Goal: Task Accomplishment & Management: Manage account settings

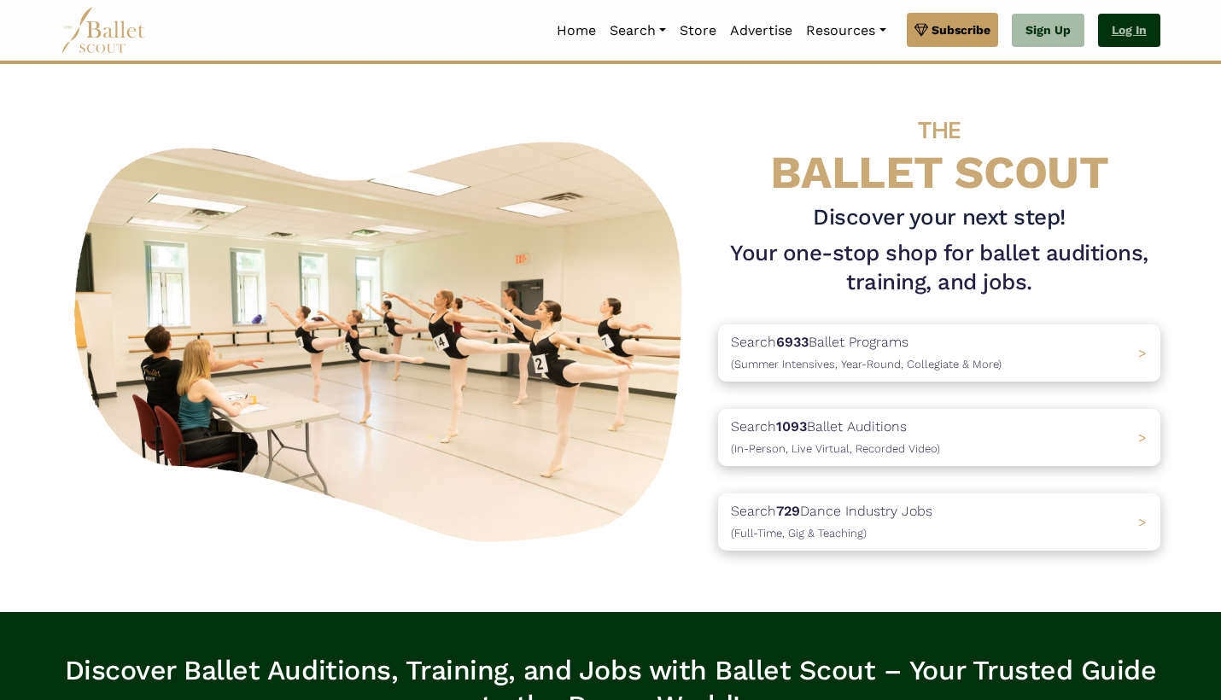
click at [1120, 33] on link "Log In" at bounding box center [1129, 31] width 62 height 34
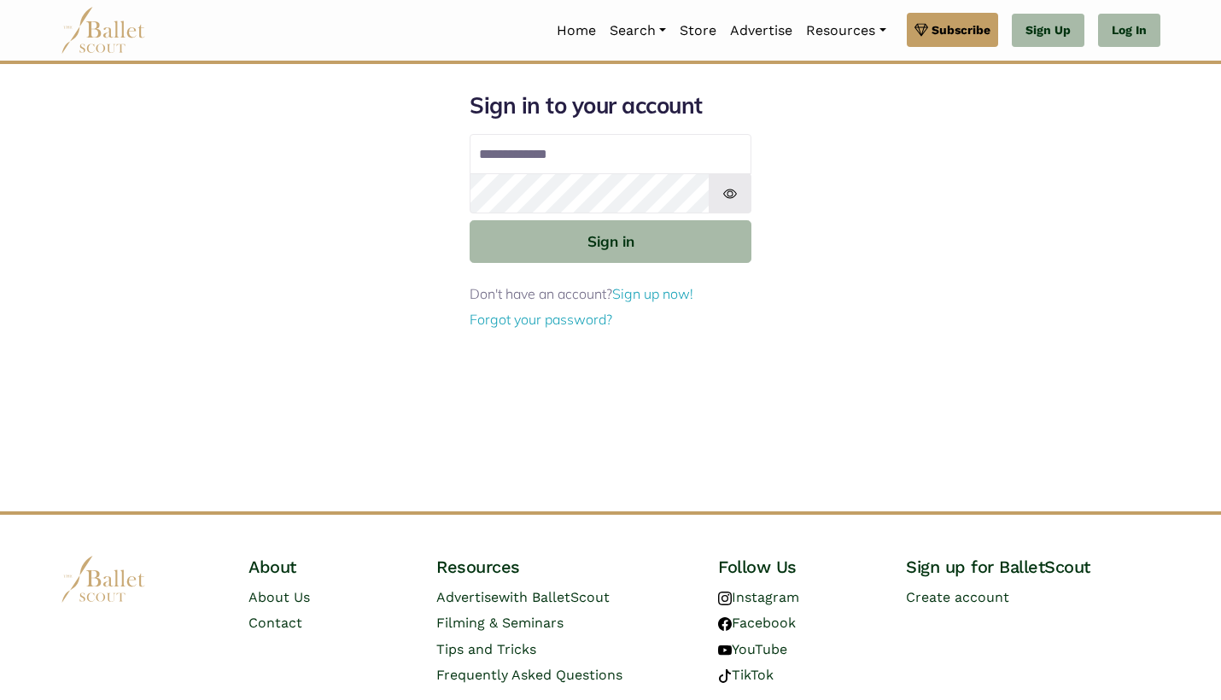
click at [663, 157] on input "Email address" at bounding box center [611, 154] width 282 height 41
type input "**********"
click at [611, 240] on button "Sign in" at bounding box center [611, 241] width 282 height 42
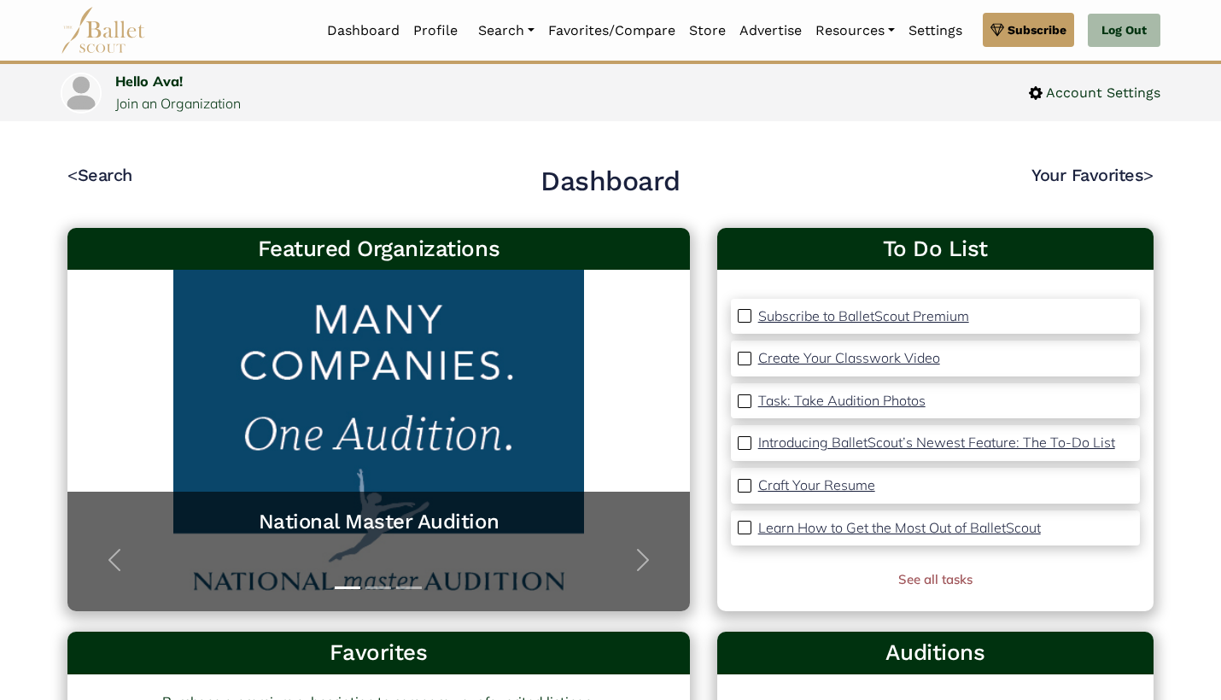
click at [745, 356] on img at bounding box center [745, 359] width 14 height 14
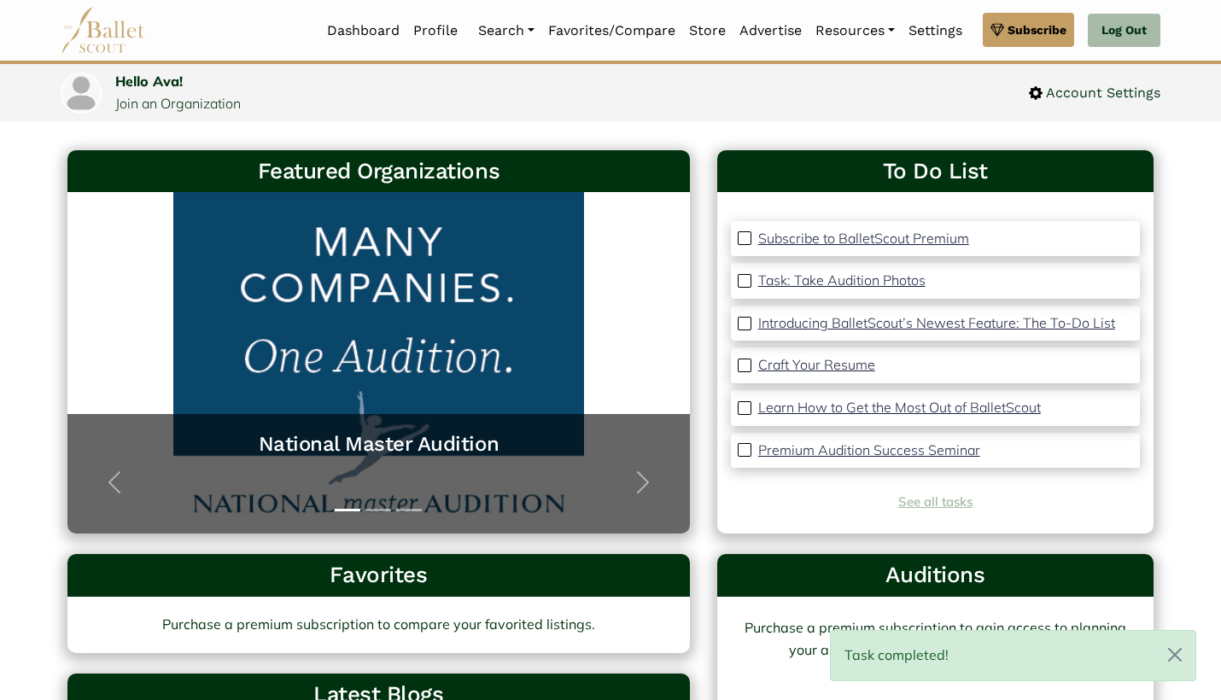
scroll to position [96, 0]
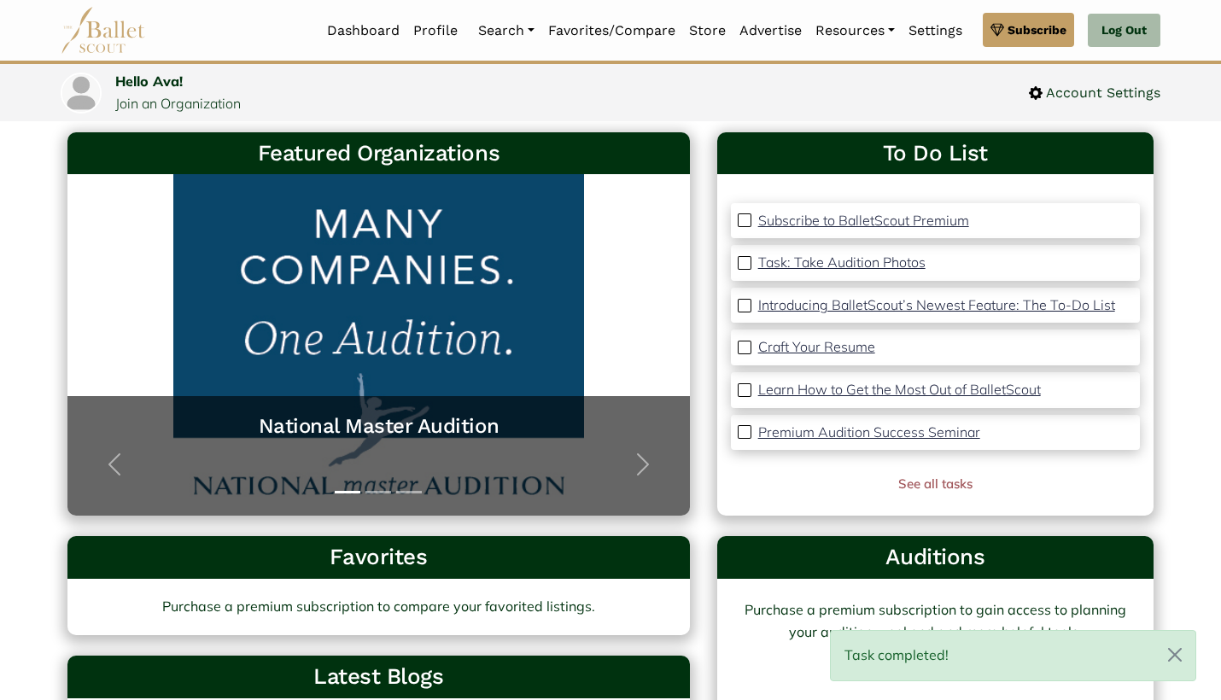
click at [961, 647] on div "Task completed!" at bounding box center [1013, 655] width 366 height 51
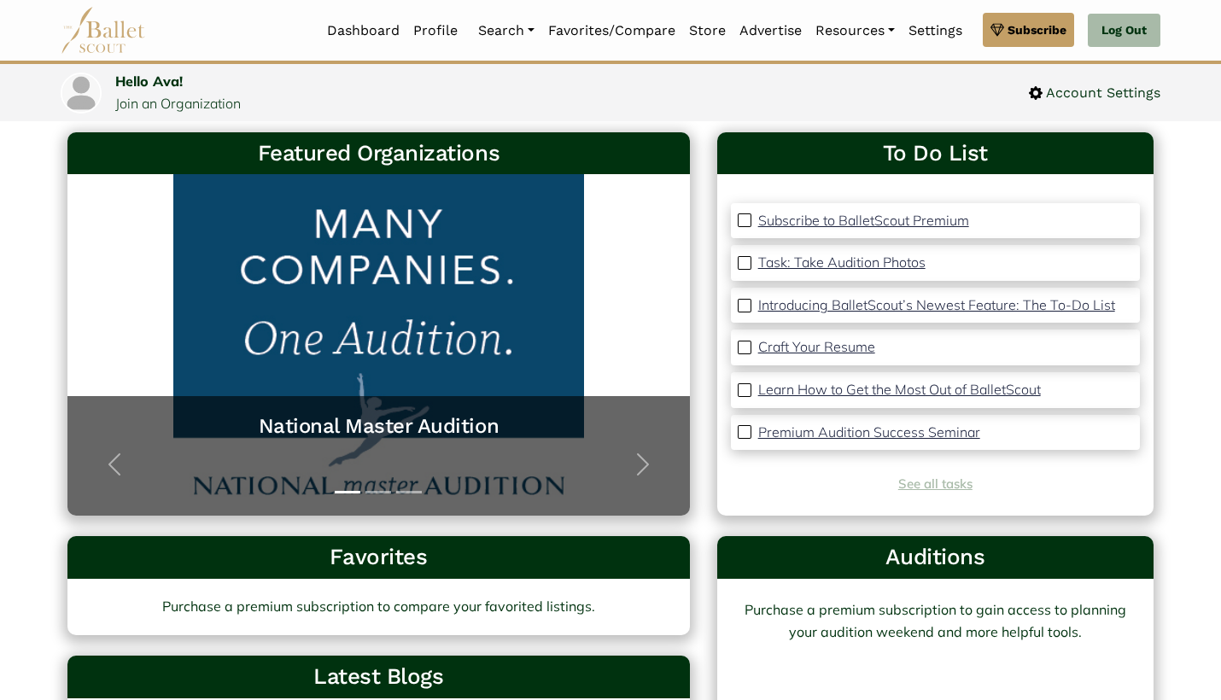
click at [935, 480] on link "See all tasks" at bounding box center [935, 484] width 74 height 16
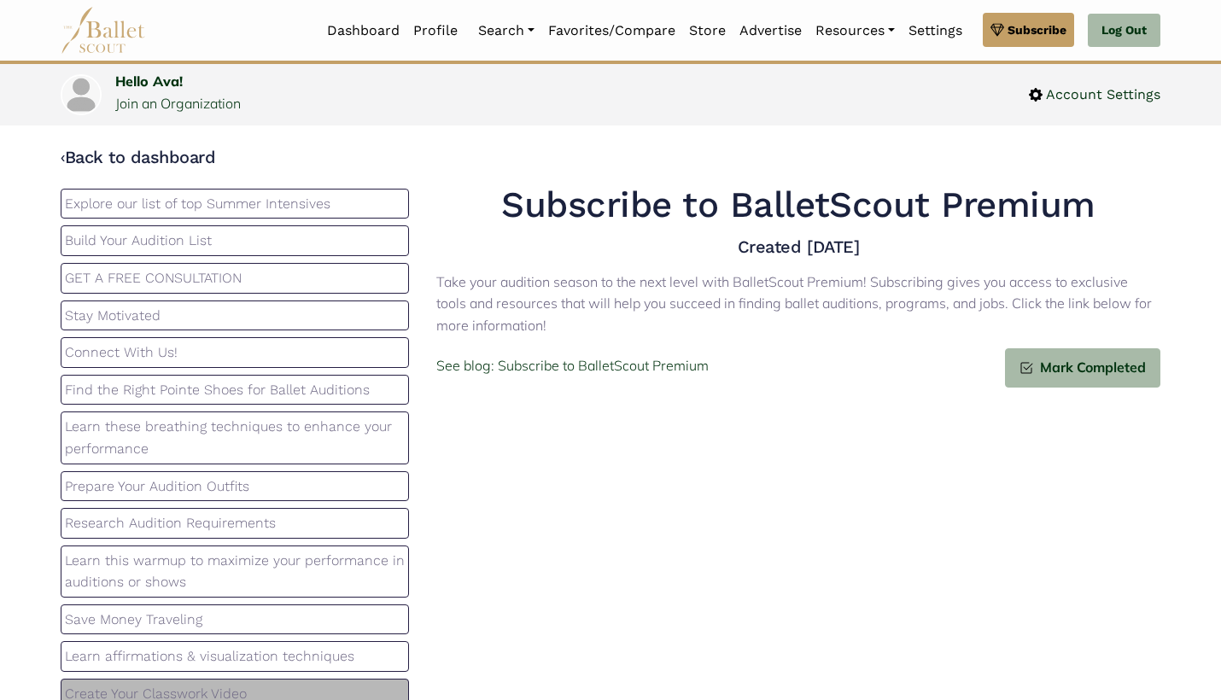
scroll to position [200, 0]
click at [121, 685] on p "Create Your Classwork Video" at bounding box center [235, 696] width 340 height 22
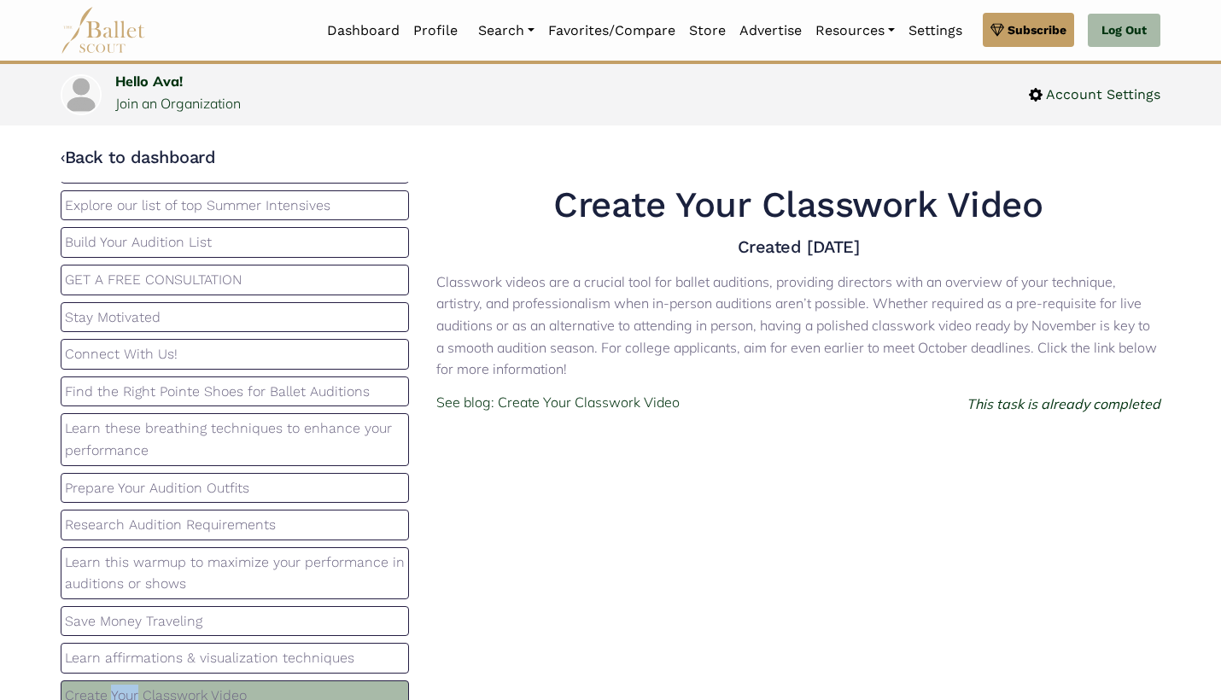
click at [121, 685] on p "Create Your Classwork Video" at bounding box center [235, 696] width 340 height 22
click at [498, 392] on p "See blog: Create Your Classwork Video" at bounding box center [557, 403] width 243 height 22
click at [299, 422] on p "Learn these breathing techniques to enhance your performance" at bounding box center [235, 440] width 340 height 44
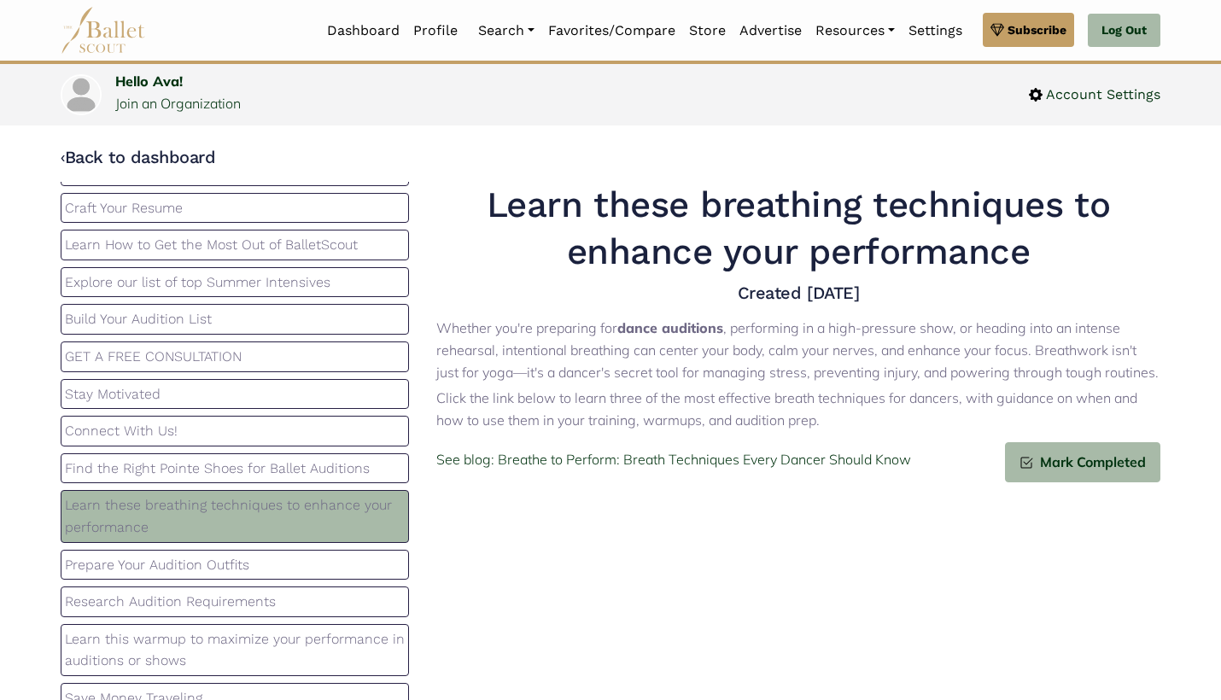
scroll to position [113, 0]
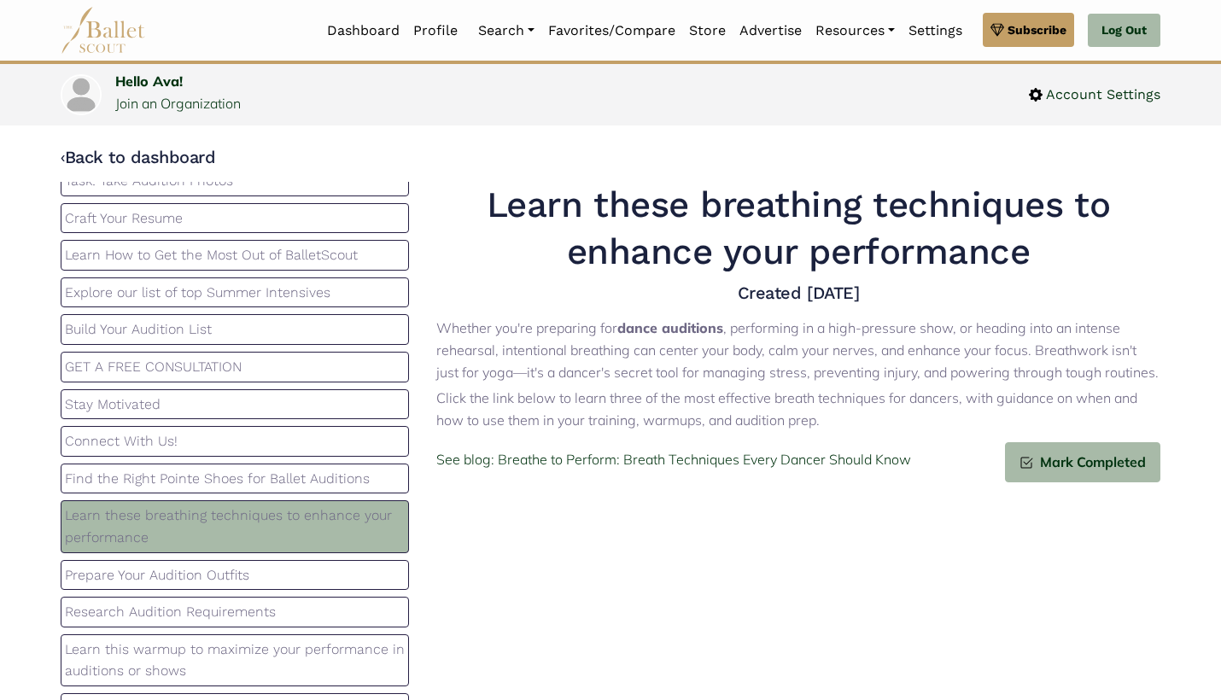
click at [266, 356] on p "GET A FREE CONSULTATION" at bounding box center [235, 367] width 340 height 22
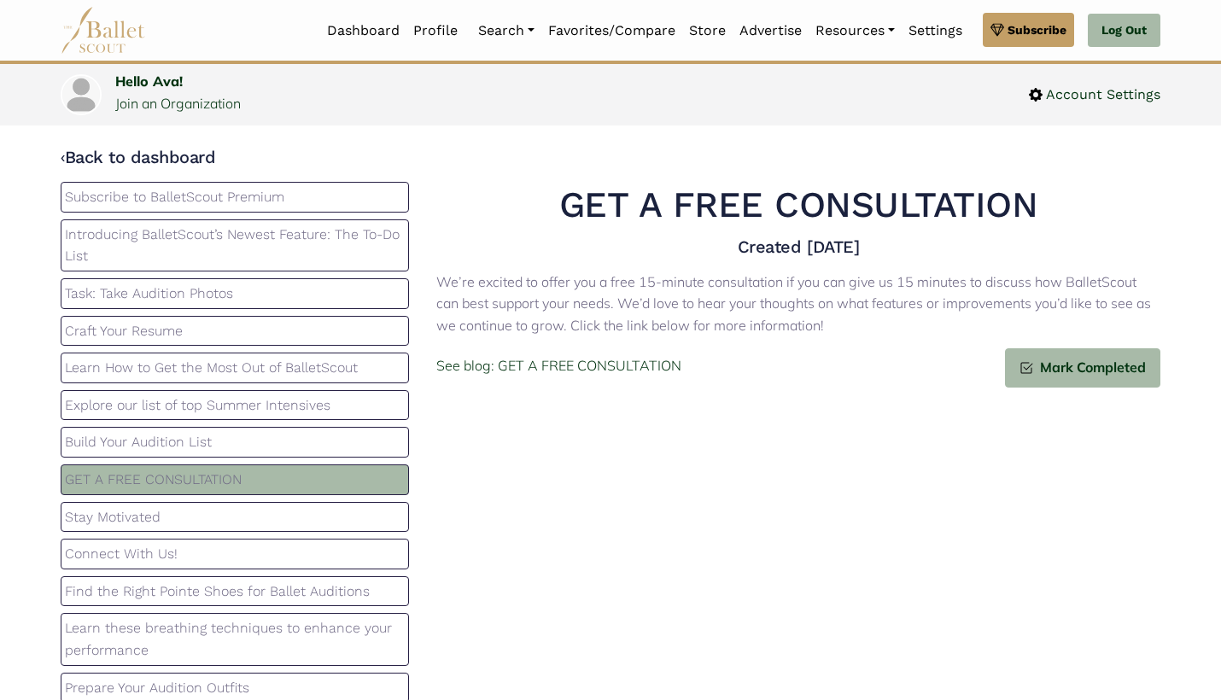
scroll to position [0, 0]
click at [243, 303] on div "Task: Take Audition Photos" at bounding box center [235, 293] width 348 height 31
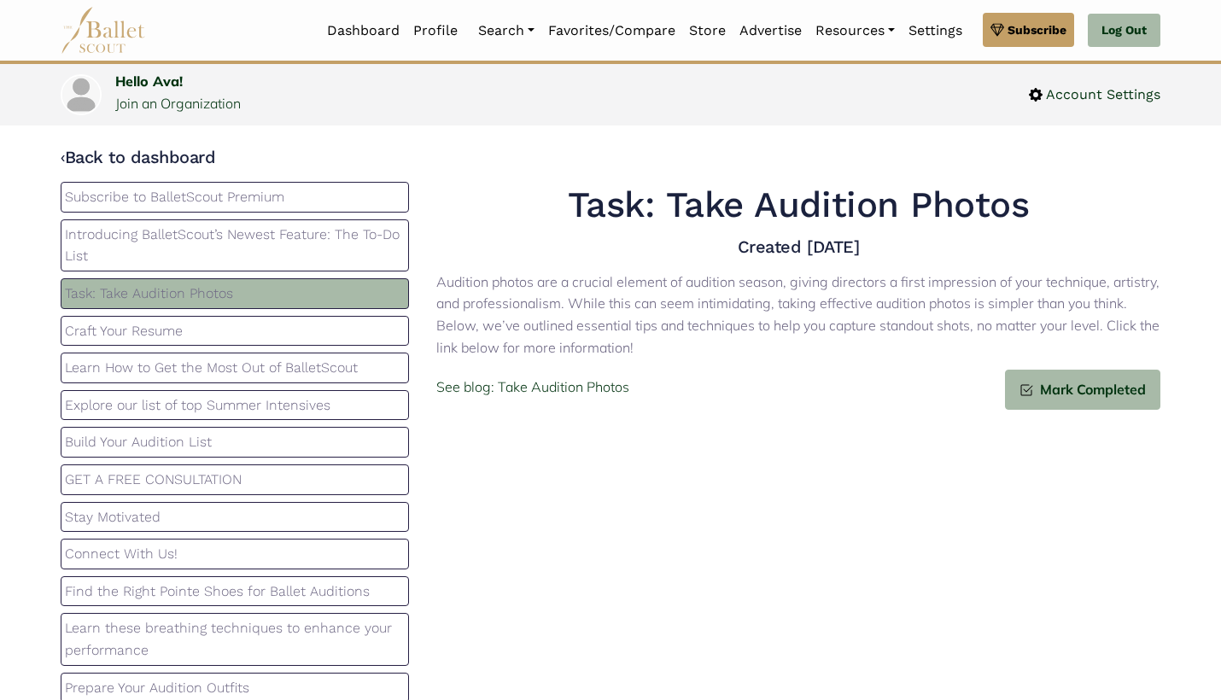
click at [237, 243] on p "Introducing BalletScout’s Newest Feature: The To-Do List" at bounding box center [235, 246] width 340 height 44
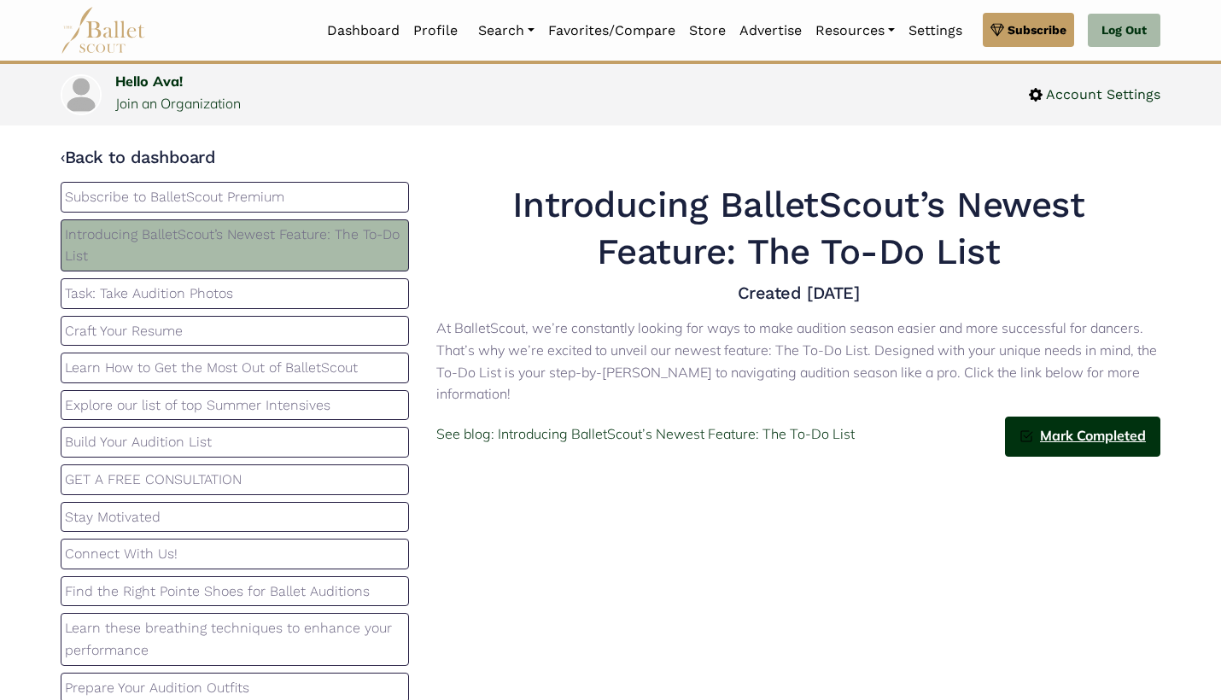
click at [1031, 432] on img at bounding box center [1027, 437] width 14 height 14
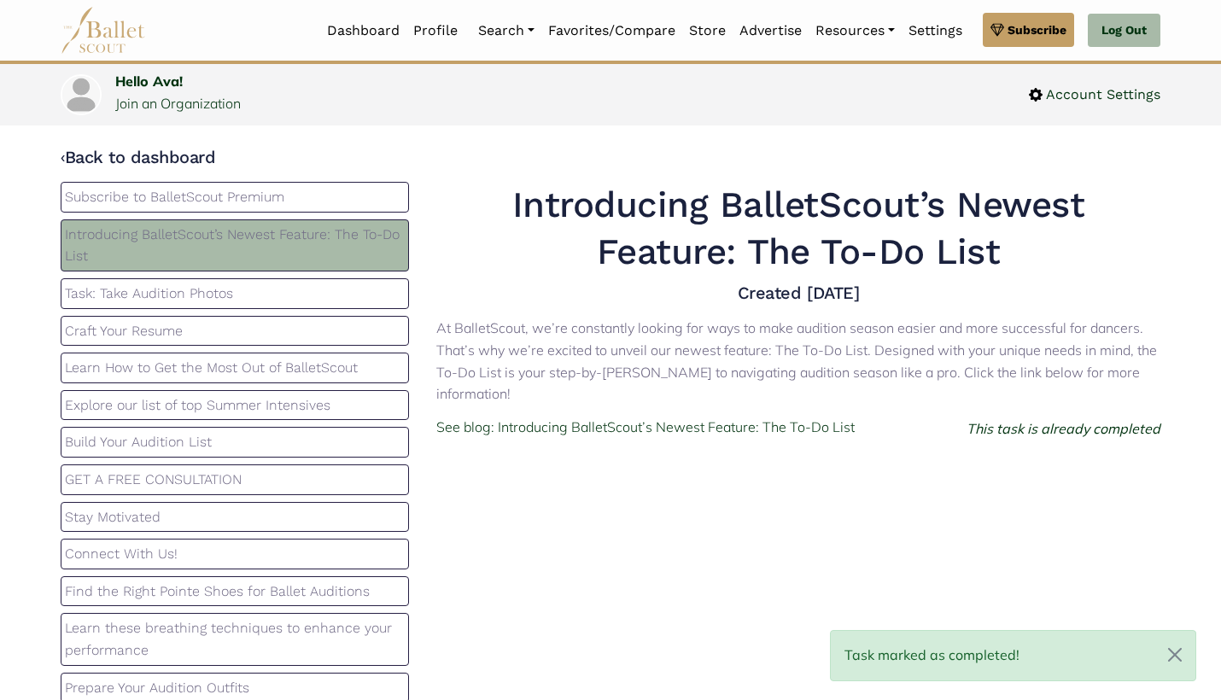
click at [993, 639] on div "Task marked as completed!" at bounding box center [1013, 655] width 366 height 51
click at [1019, 430] on icon "This task is already completed" at bounding box center [1064, 428] width 194 height 17
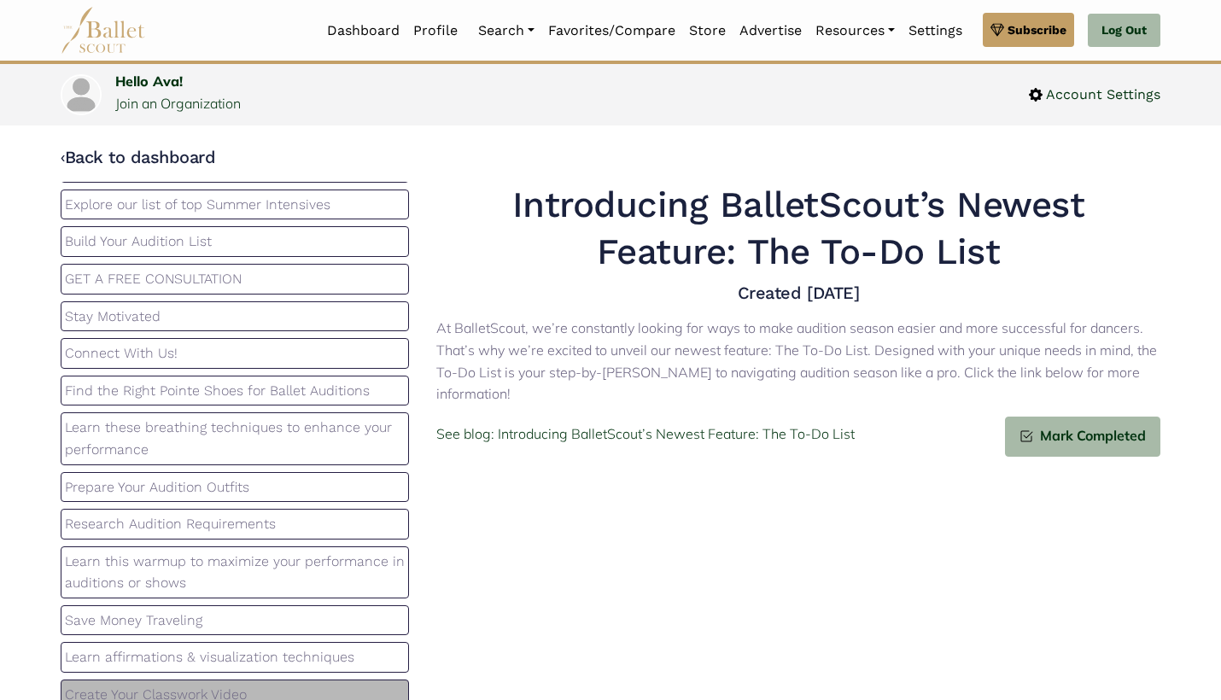
scroll to position [200, 0]
click at [138, 667] on div "Subscribe to BalletScout Premium Introducing BalletScout’s Newest Feature: The …" at bounding box center [235, 444] width 376 height 525
click at [139, 687] on p "Create Your Classwork Video" at bounding box center [235, 696] width 340 height 22
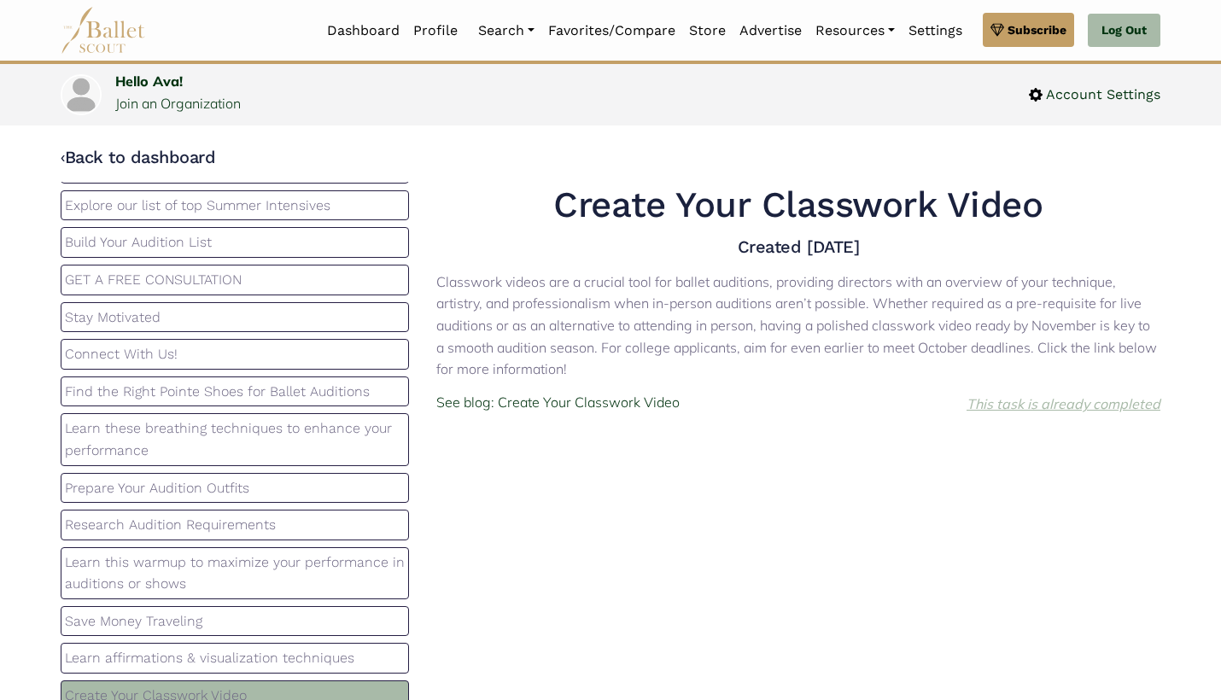
click at [998, 402] on icon "This task is already completed" at bounding box center [1064, 403] width 194 height 17
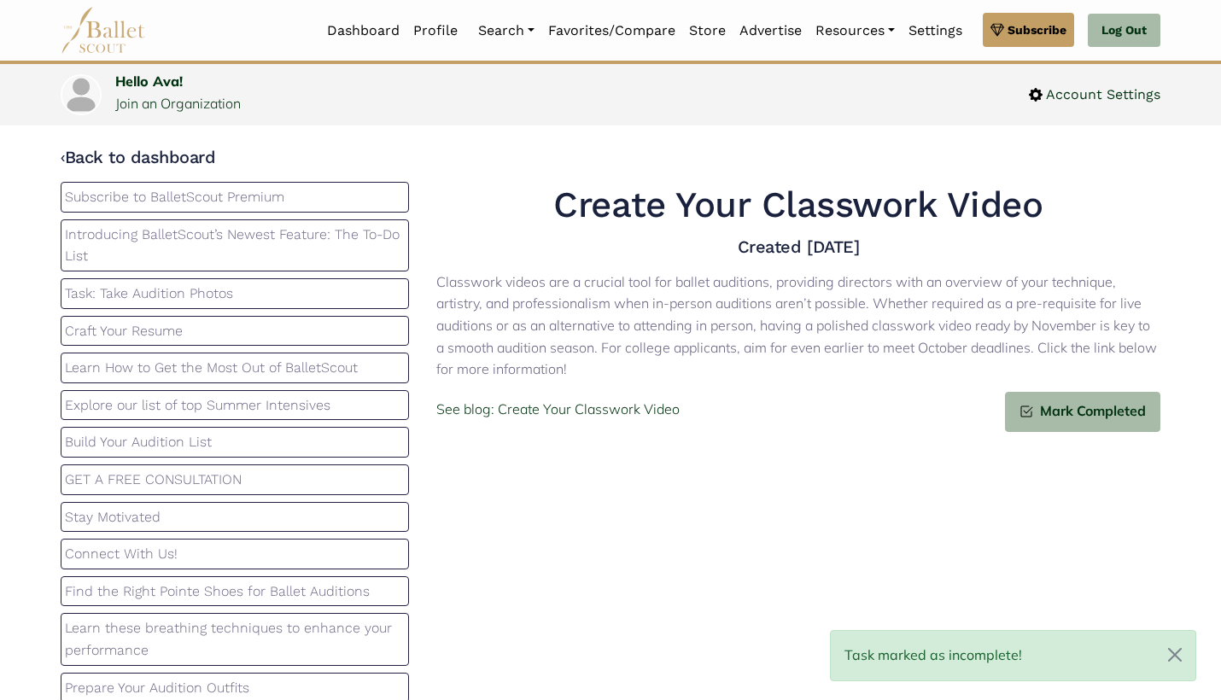
scroll to position [0, 0]
click at [66, 148] on link "‹ Back to dashboard" at bounding box center [138, 157] width 155 height 20
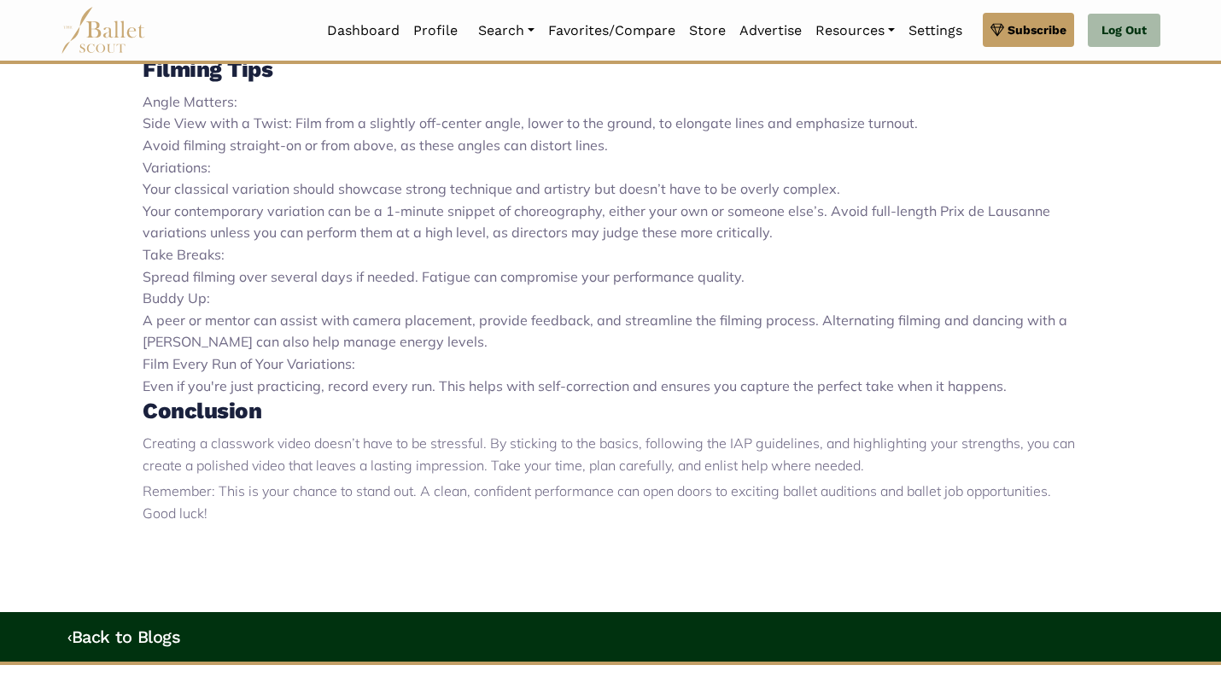
scroll to position [1318, 0]
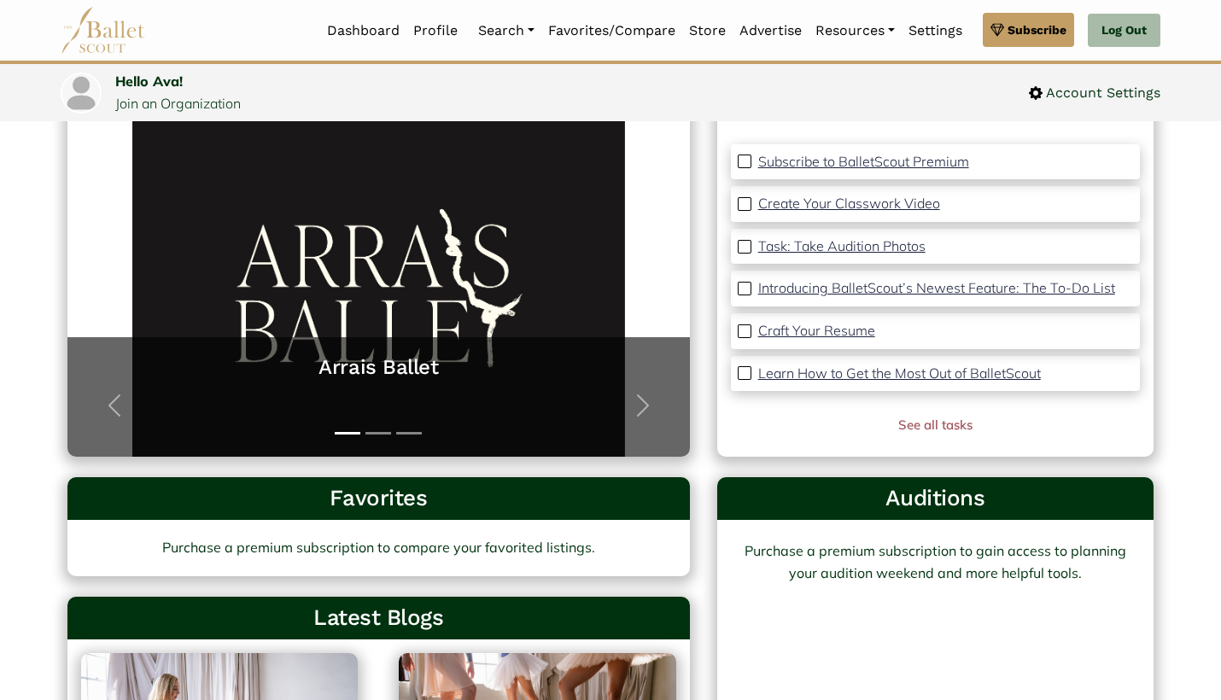
scroll to position [66, 0]
